Goal: Transaction & Acquisition: Purchase product/service

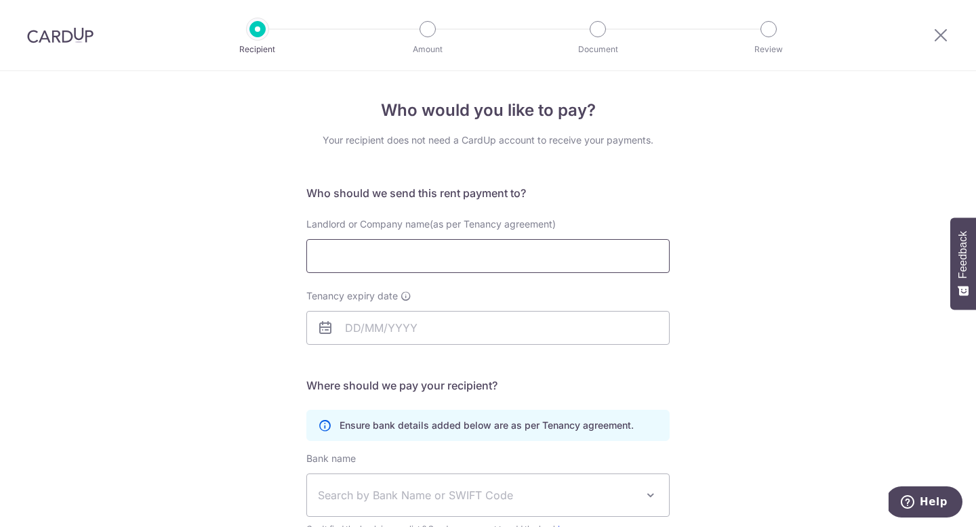
click at [475, 259] on input "Landlord or Company name(as per Tenancy agreement)" at bounding box center [487, 256] width 363 height 34
click at [437, 327] on input "Tenancy expiry date" at bounding box center [487, 328] width 363 height 34
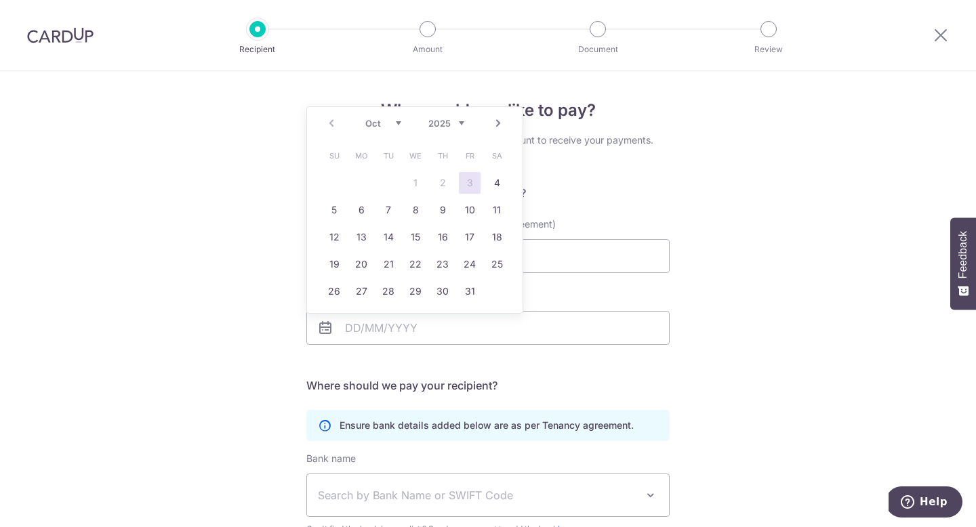
click at [245, 387] on div "Who would you like to pay? Your recipient does not need a CardUp account to rec…" at bounding box center [488, 393] width 976 height 645
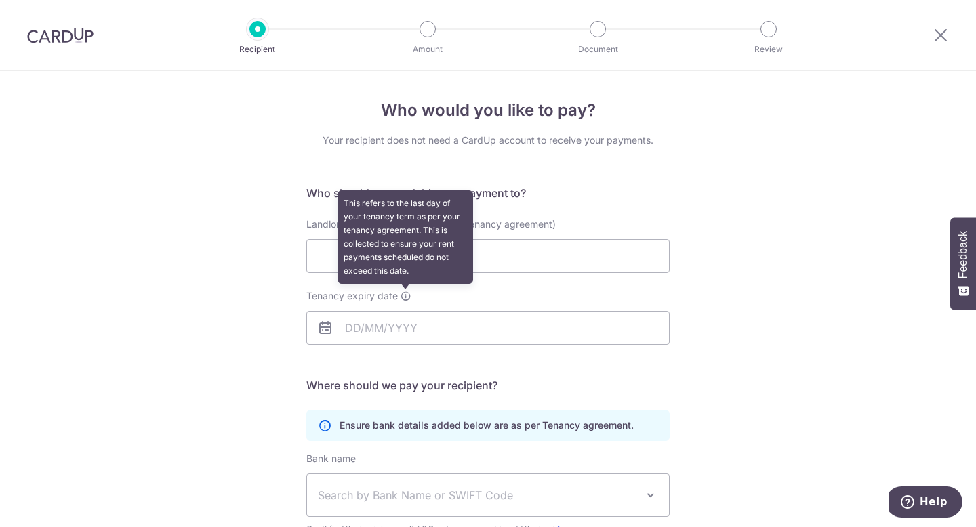
click at [407, 297] on icon at bounding box center [406, 296] width 11 height 11
click at [407, 311] on input "Tenancy expiry date This refers to the last day of your tenancy term as per you…" at bounding box center [487, 328] width 363 height 34
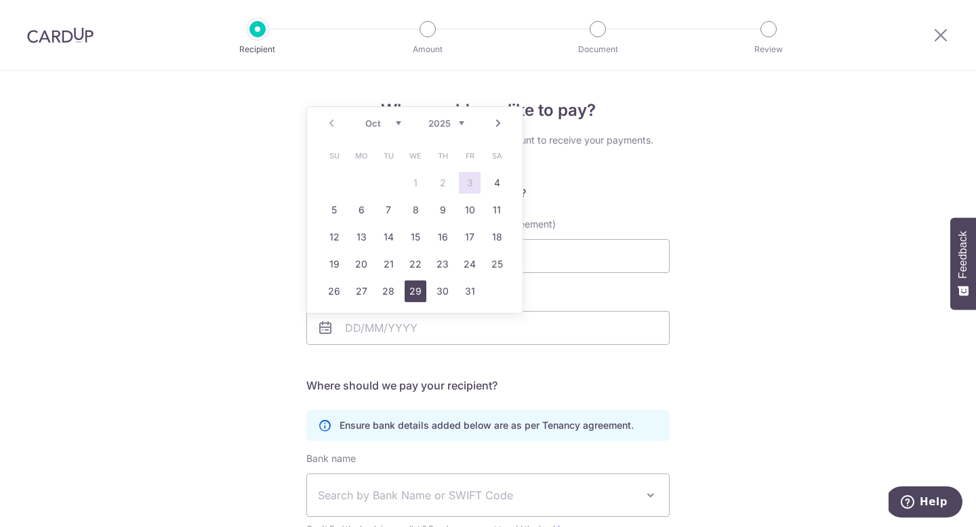
click at [407, 297] on link "29" at bounding box center [416, 292] width 22 height 22
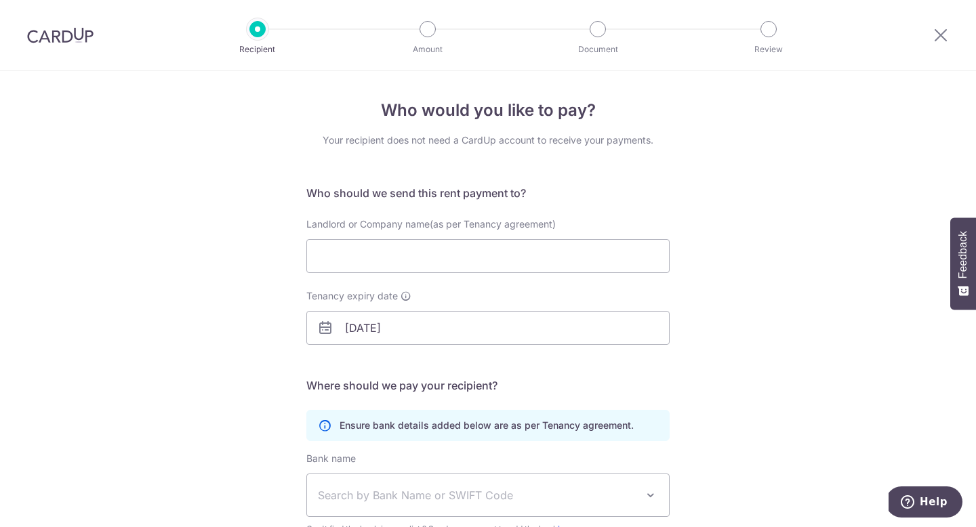
click at [201, 346] on div "Who would you like to pay? Your recipient does not need a CardUp account to rec…" at bounding box center [488, 393] width 976 height 645
click at [370, 326] on input "29/10/2025" at bounding box center [487, 328] width 363 height 34
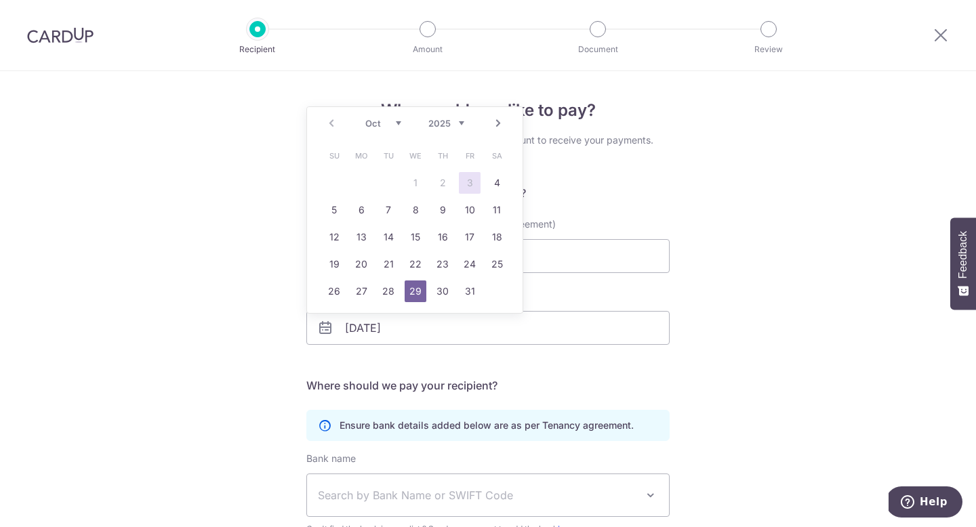
click at [496, 123] on link "Next" at bounding box center [498, 123] width 16 height 16
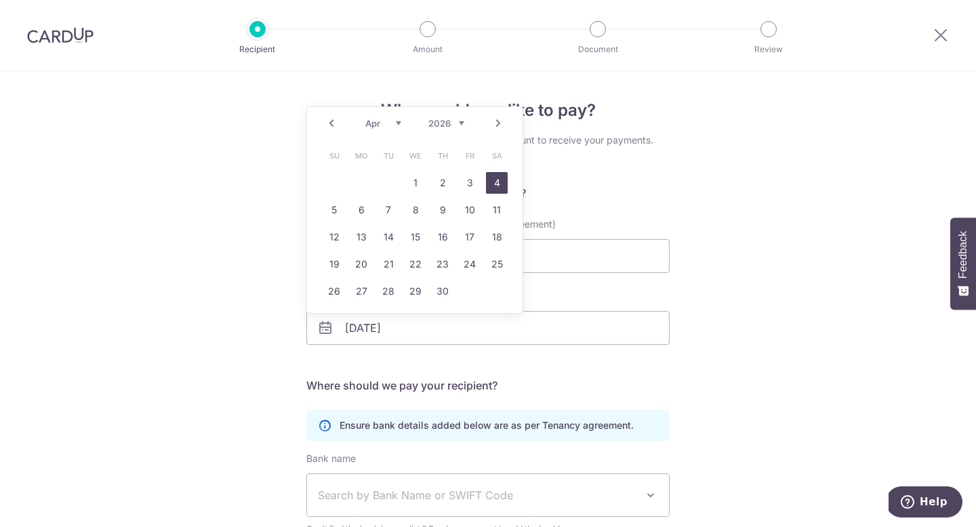
click at [497, 187] on link "4" at bounding box center [497, 183] width 22 height 22
type input "[DATE]"
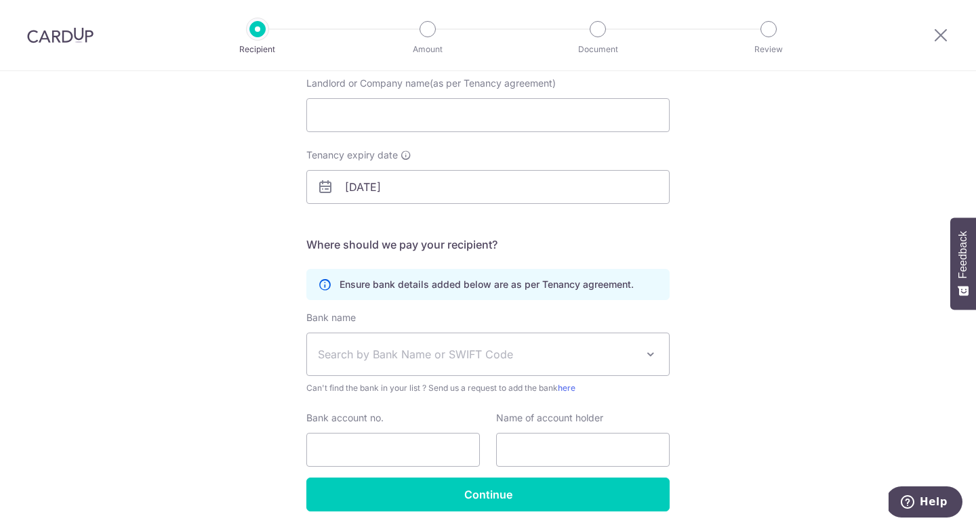
scroll to position [59, 0]
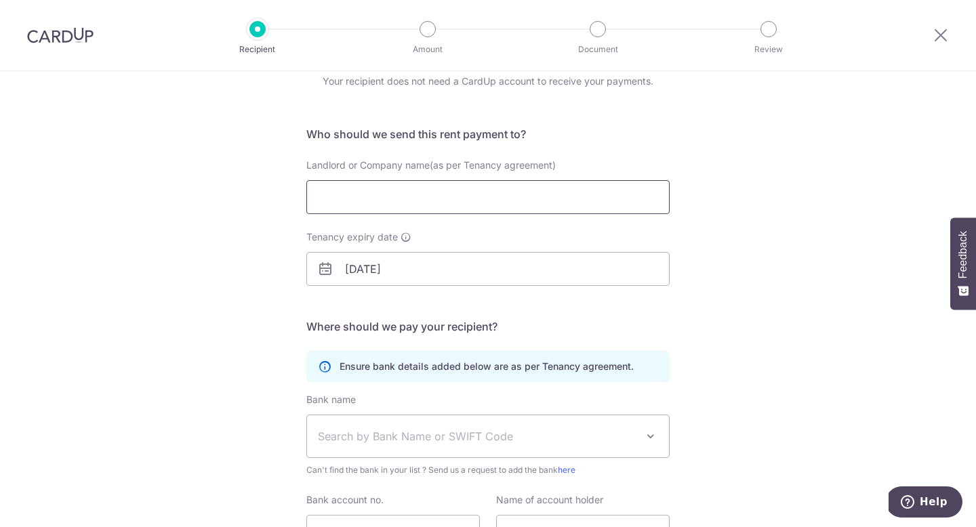
click at [466, 197] on input "Landlord or Company name(as per Tenancy agreement)" at bounding box center [487, 197] width 363 height 34
type input "[PERSON_NAME]"
click at [197, 295] on div "Who would you like to pay? Your recipient does not need a CardUp account to rec…" at bounding box center [488, 334] width 976 height 645
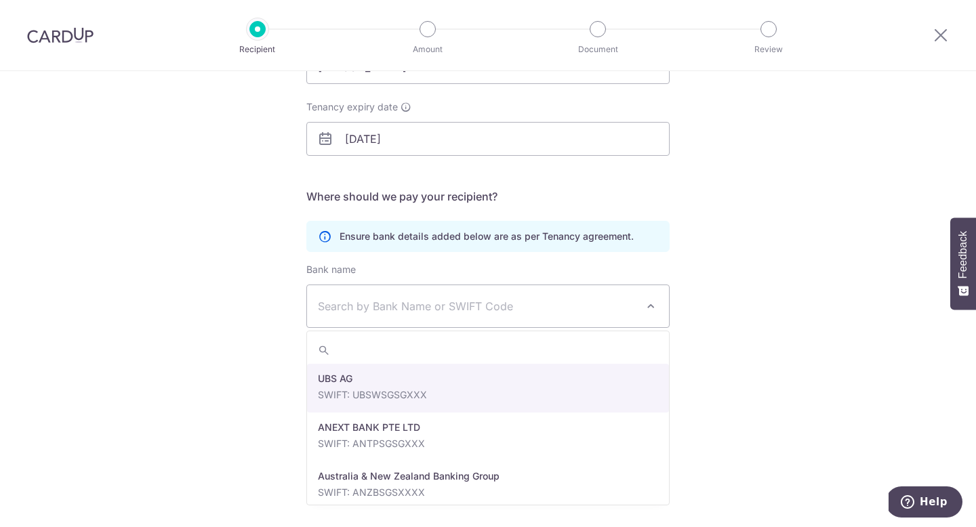
click at [393, 297] on span "Search by Bank Name or SWIFT Code" at bounding box center [488, 306] width 362 height 42
type input "dbs"
select select "6"
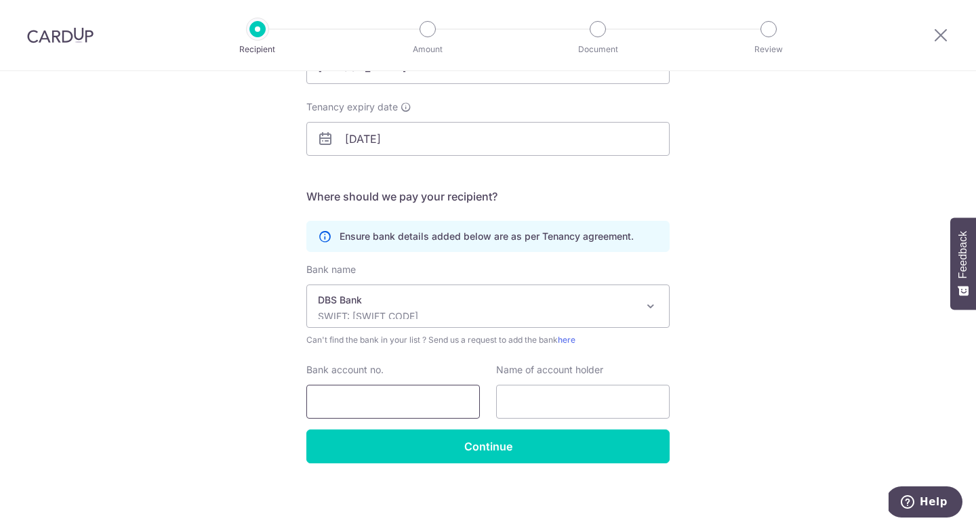
click at [426, 408] on input "Bank account no." at bounding box center [393, 402] width 174 height 34
type input "126528736"
click at [571, 399] on input "text" at bounding box center [583, 402] width 174 height 34
type input "TAN KUAN HWA"
click at [218, 359] on div "Who would you like to pay? Your recipient does not need a CardUp account to rec…" at bounding box center [488, 204] width 976 height 645
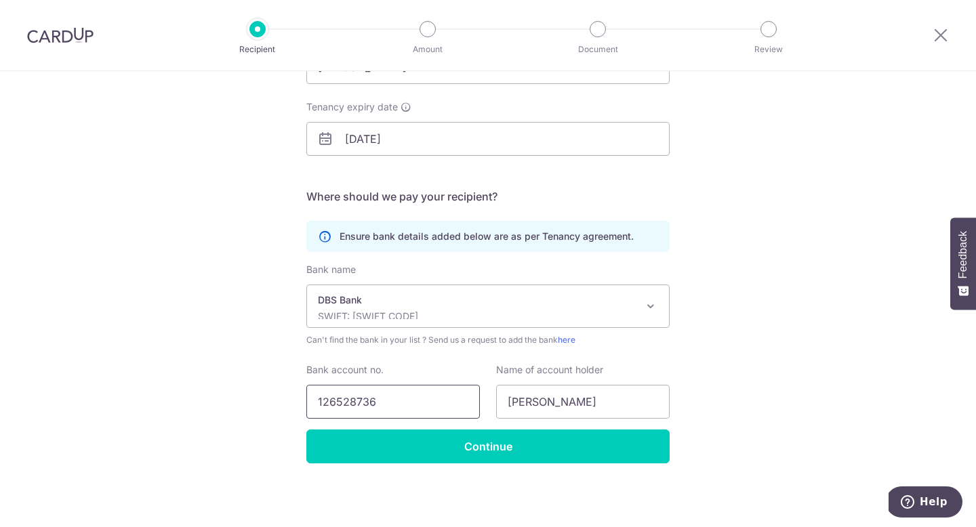
click at [320, 407] on input "126528736" at bounding box center [393, 402] width 174 height 34
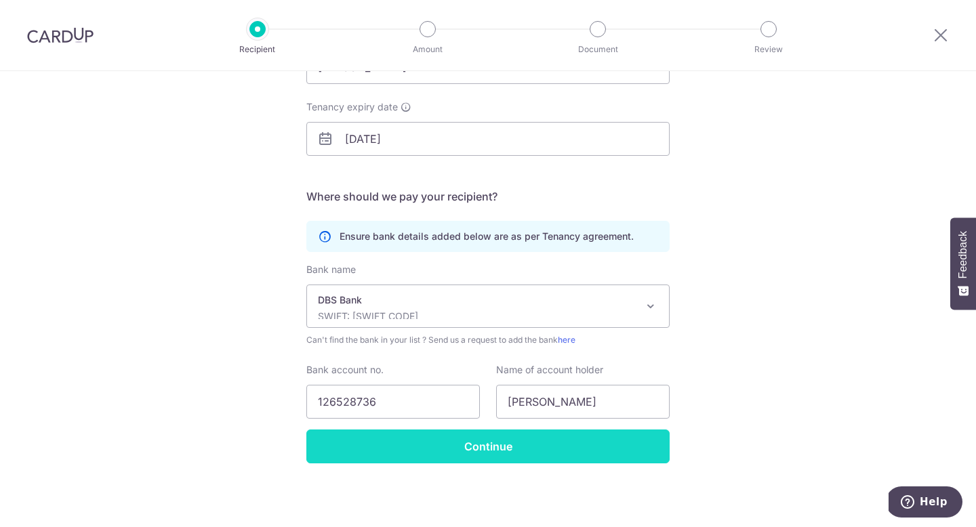
click at [475, 454] on input "Continue" at bounding box center [487, 447] width 363 height 34
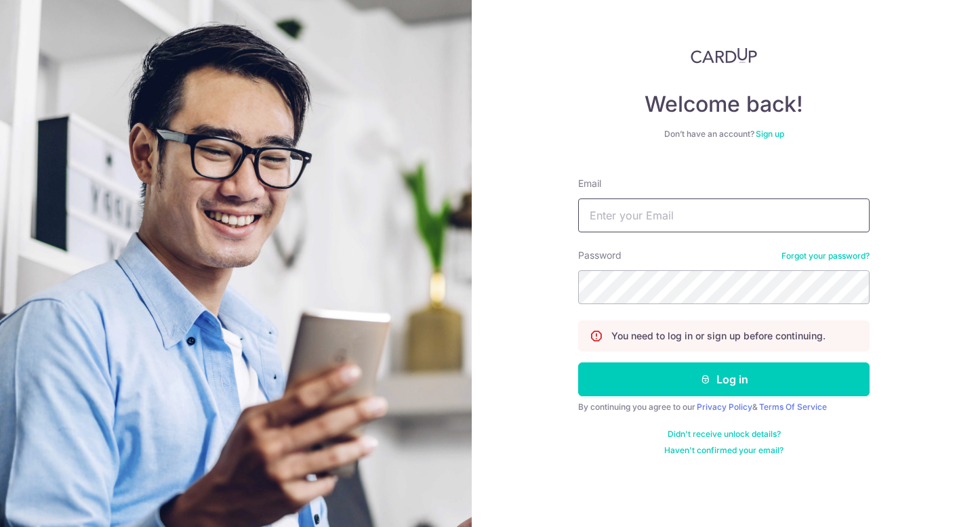
click at [643, 212] on input "Email" at bounding box center [723, 216] width 291 height 34
type input "[EMAIL_ADDRESS][DOMAIN_NAME]"
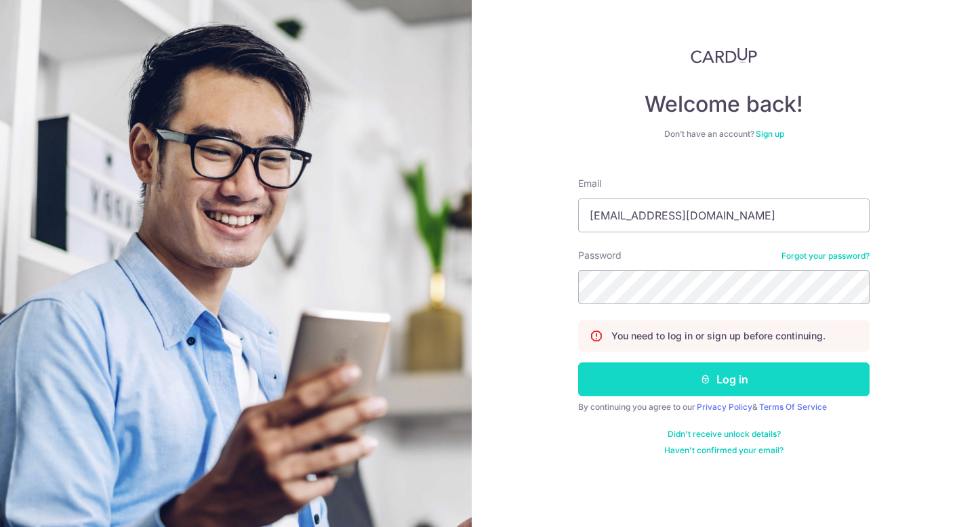
click at [640, 381] on button "Log in" at bounding box center [723, 380] width 291 height 34
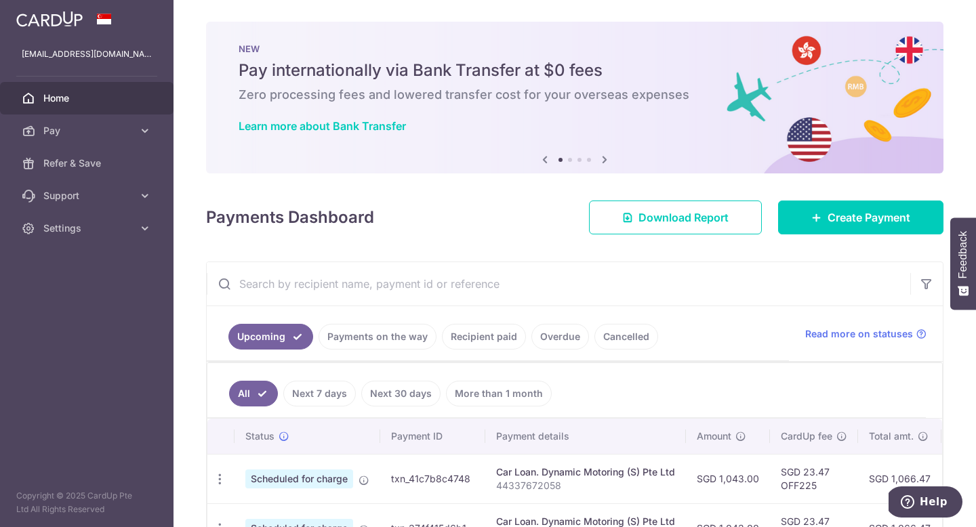
scroll to position [7, 0]
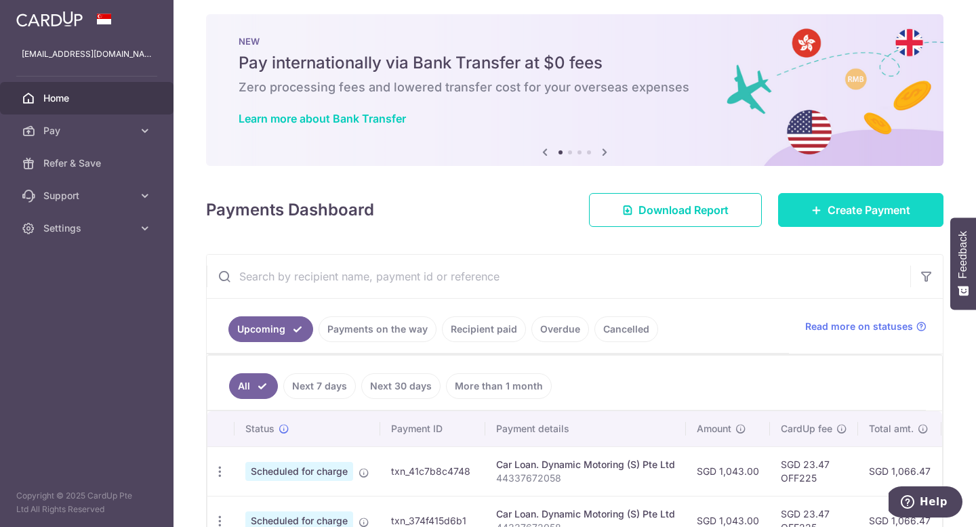
click at [855, 197] on link "Create Payment" at bounding box center [860, 210] width 165 height 34
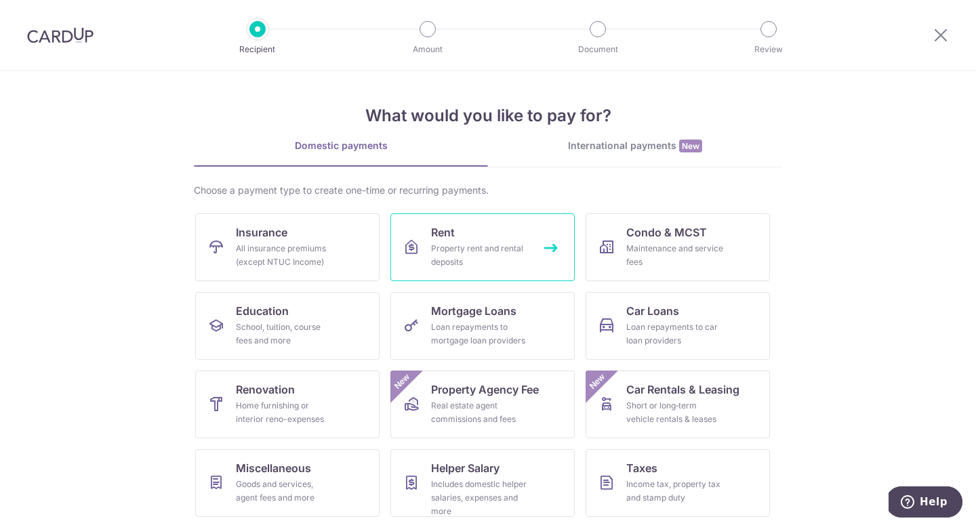
click at [479, 253] on div "Property rent and rental deposits" at bounding box center [480, 255] width 98 height 27
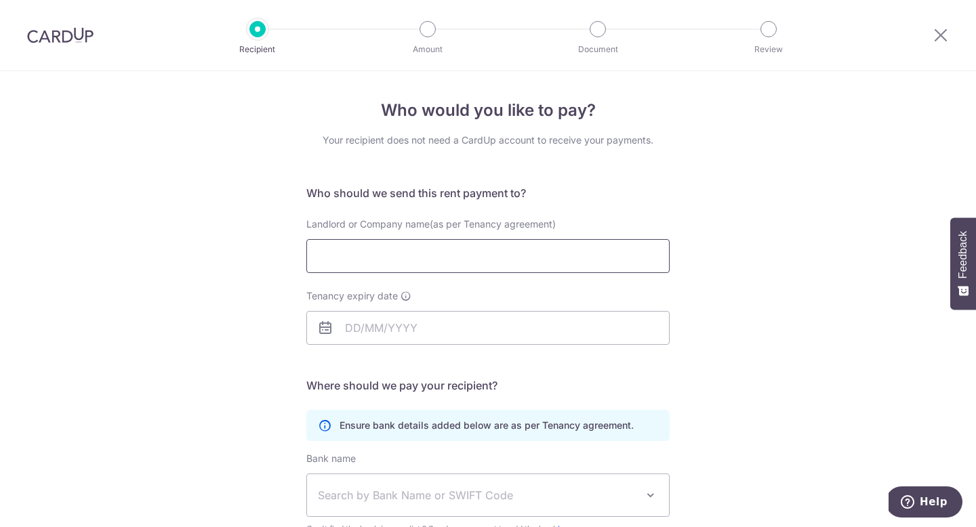
click at [445, 263] on input "Landlord or Company name(as per Tenancy agreement)" at bounding box center [487, 256] width 363 height 34
type input "TAN KUAN HWA"
click at [392, 332] on input "Tenancy expiry date" at bounding box center [487, 328] width 363 height 34
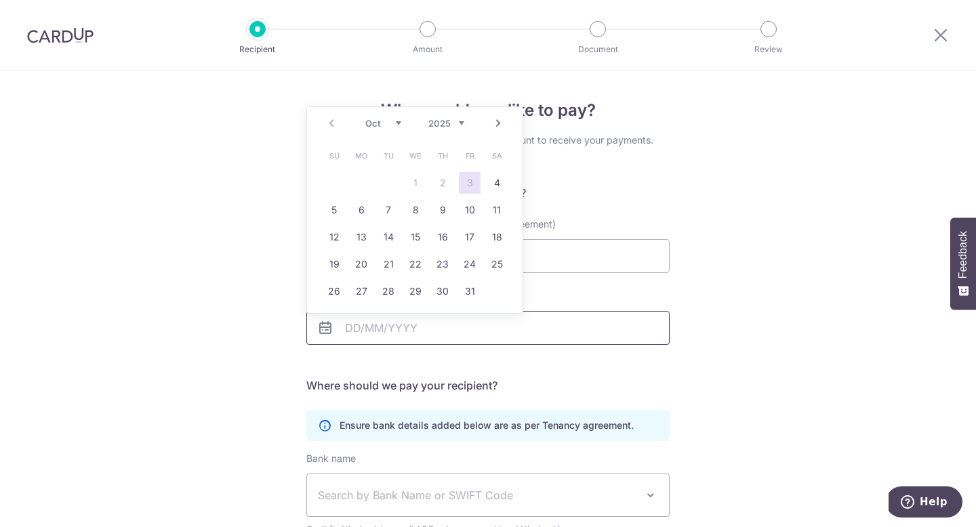
type input "04/04/2026"
click at [222, 375] on div "Who would you like to pay? Your recipient does not need a CardUp account to rec…" at bounding box center [488, 393] width 976 height 645
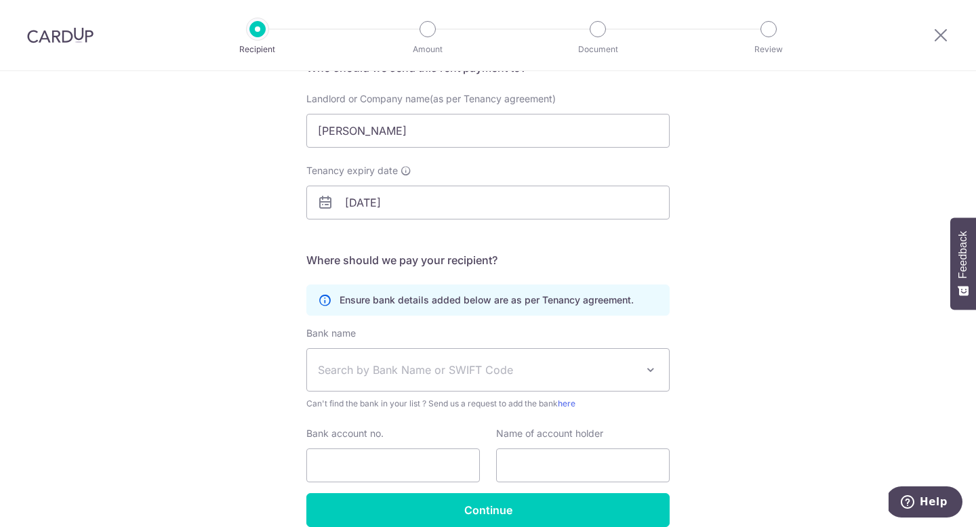
scroll to position [189, 0]
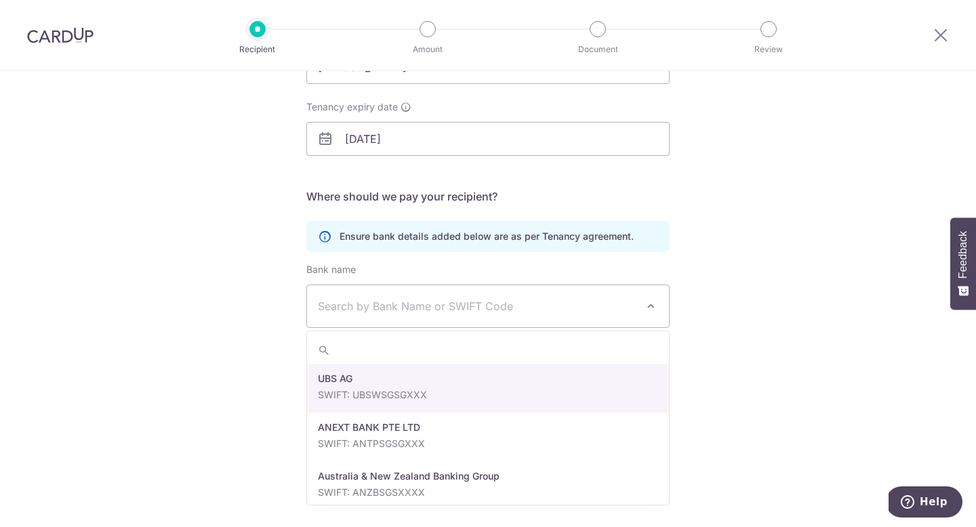
click at [346, 319] on span "Search by Bank Name or SWIFT Code" at bounding box center [488, 306] width 362 height 42
type input "dbs"
select select "6"
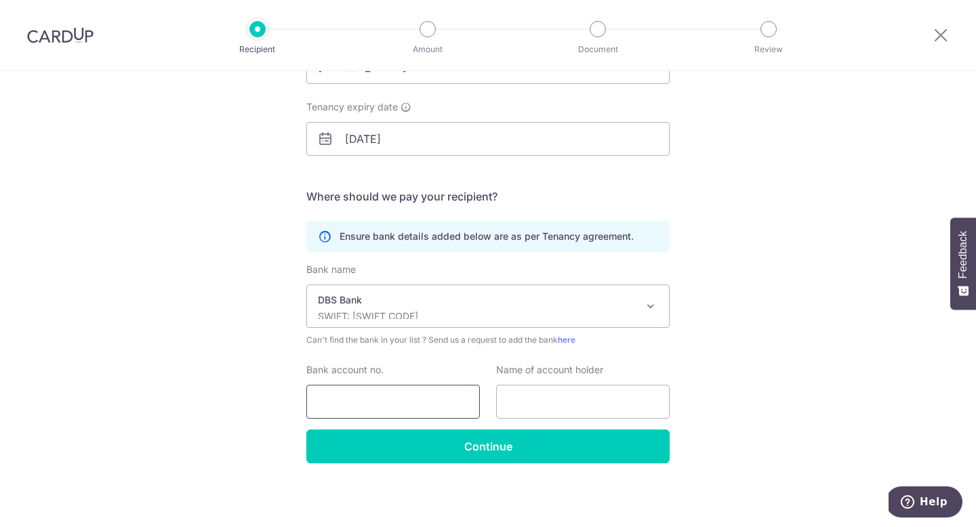
click at [329, 408] on input "Bank account no." at bounding box center [393, 402] width 174 height 34
click at [538, 395] on input "text" at bounding box center [583, 402] width 174 height 34
type input "TAN KUAN HWA"
click at [400, 399] on input "Bank account no." at bounding box center [393, 402] width 174 height 34
type input "126528736"
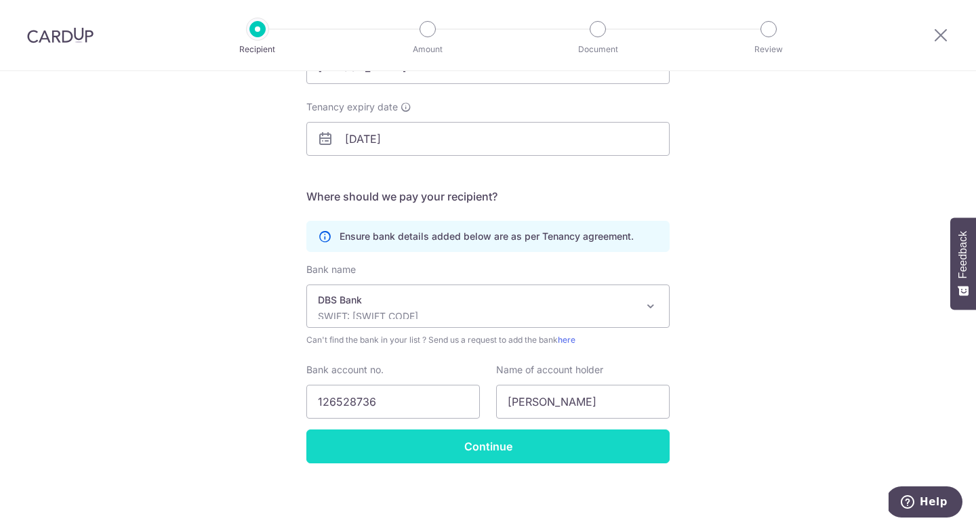
click at [391, 435] on input "Continue" at bounding box center [487, 447] width 363 height 34
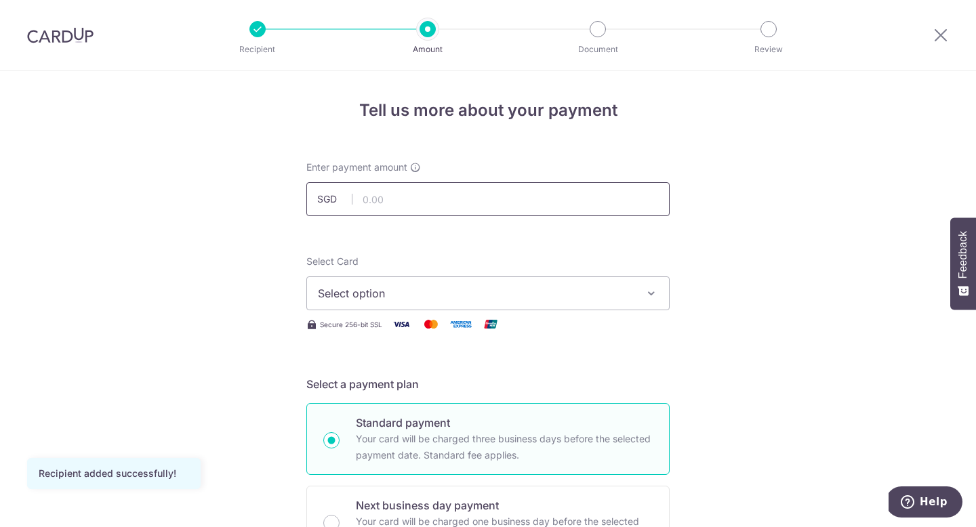
click at [444, 202] on input "text" at bounding box center [487, 199] width 363 height 34
type input "3,000.00"
click at [370, 294] on span "Select option" at bounding box center [476, 293] width 316 height 16
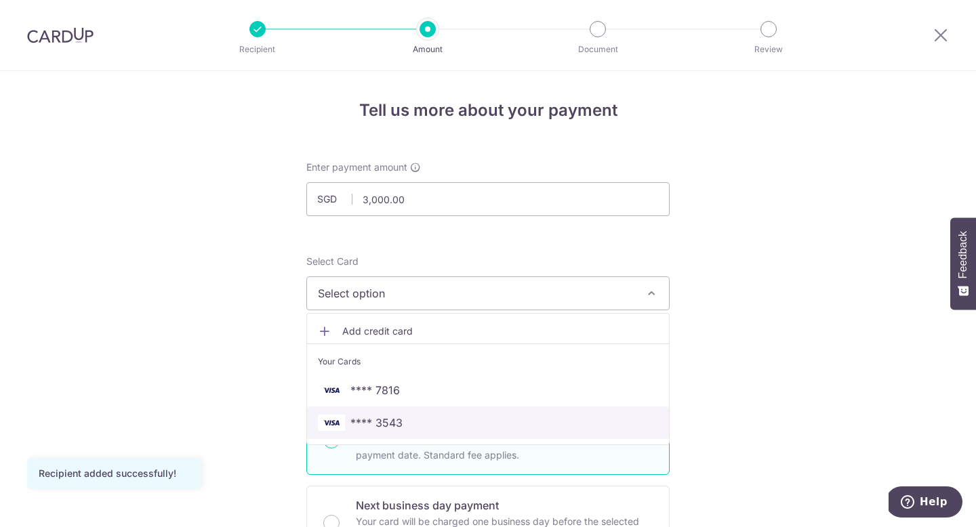
click at [351, 423] on span "**** 3543" at bounding box center [376, 423] width 52 height 16
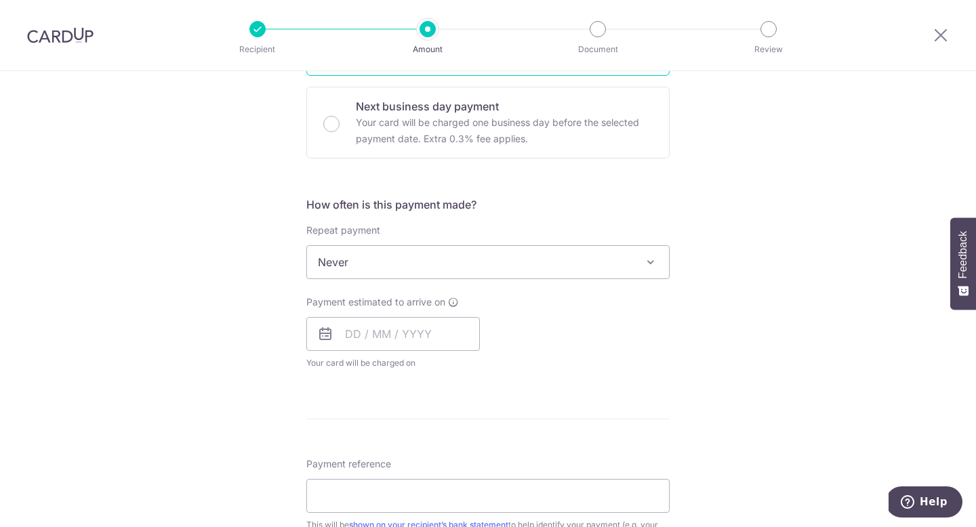
scroll to position [447, 0]
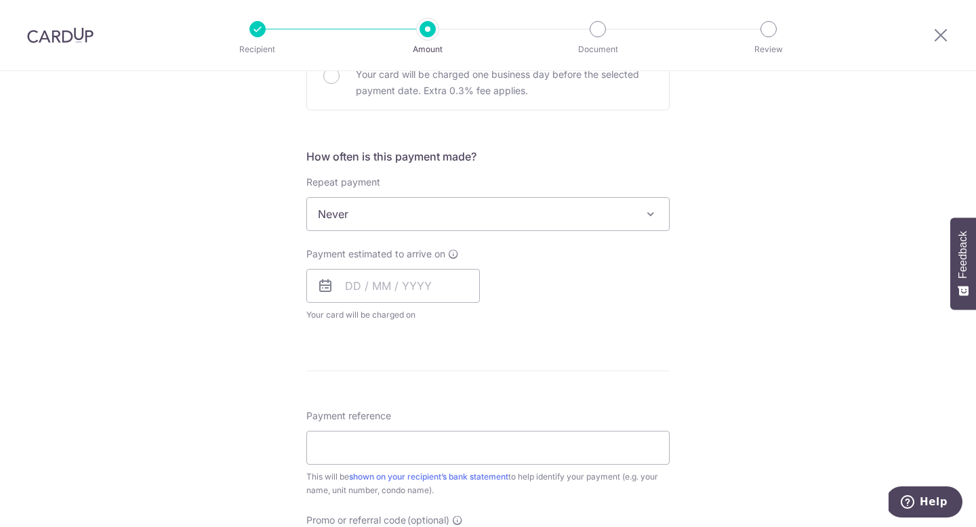
click at [392, 211] on span "Never" at bounding box center [488, 214] width 362 height 33
click at [418, 288] on input "text" at bounding box center [393, 286] width 174 height 34
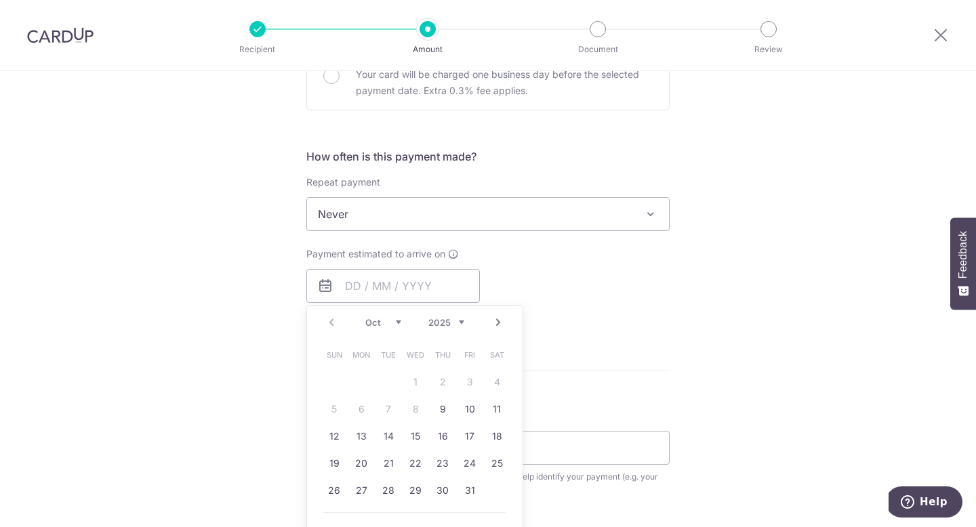
click at [389, 411] on table "Sun Mon Tue Wed Thu Fri Sat 1 2 3 4 5 6 7 8 9 10 11 12 13 14 15 16 17 18 19 20 …" at bounding box center [416, 423] width 190 height 163
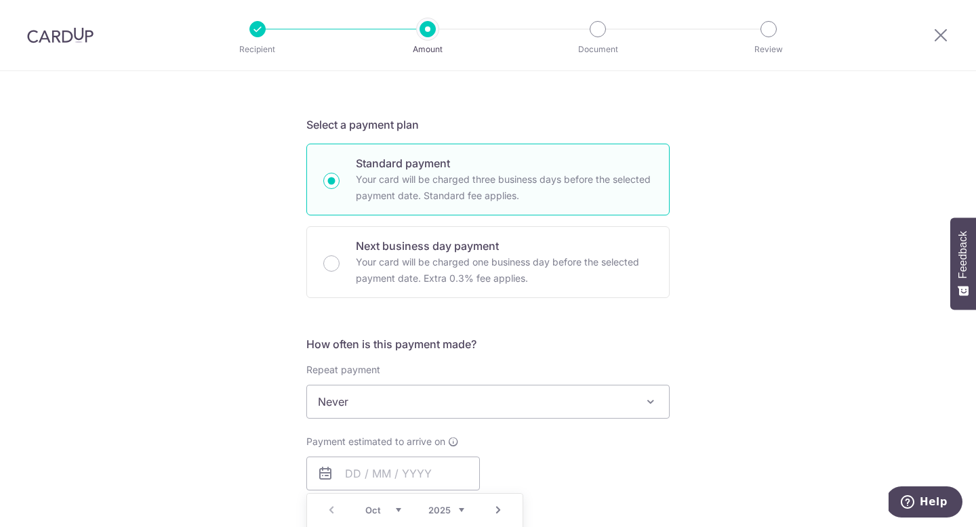
scroll to position [489, 0]
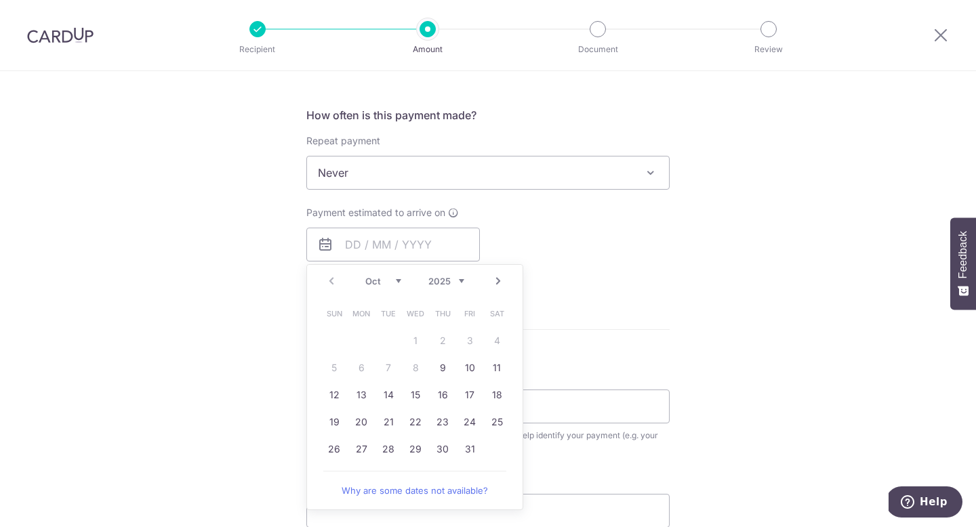
click at [415, 371] on table "Sun Mon Tue Wed Thu Fri Sat 1 2 3 4 5 6 7 8 9 10 11 12 13 14 15 16 17 18 19 20 …" at bounding box center [416, 381] width 190 height 163
click at [413, 370] on table "Sun Mon Tue Wed Thu Fri Sat 1 2 3 4 5 6 7 8 9 10 11 12 13 14 15 16 17 18 19 20 …" at bounding box center [416, 381] width 190 height 163
click at [385, 370] on table "Sun Mon Tue Wed Thu Fri Sat 1 2 3 4 5 6 7 8 9 10 11 12 13 14 15 16 17 18 19 20 …" at bounding box center [416, 381] width 190 height 163
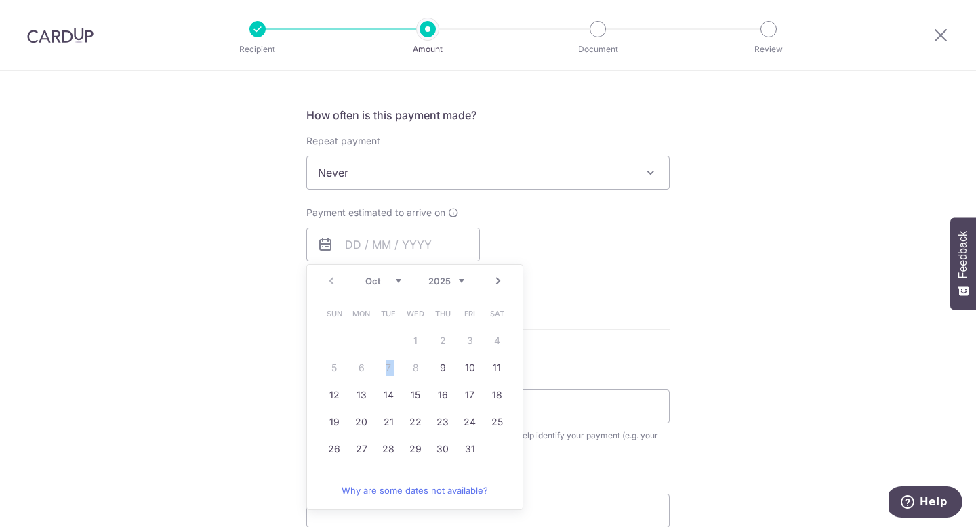
click at [422, 489] on link "Why are some dates not available?" at bounding box center [414, 490] width 183 height 27
